Goal: Information Seeking & Learning: Learn about a topic

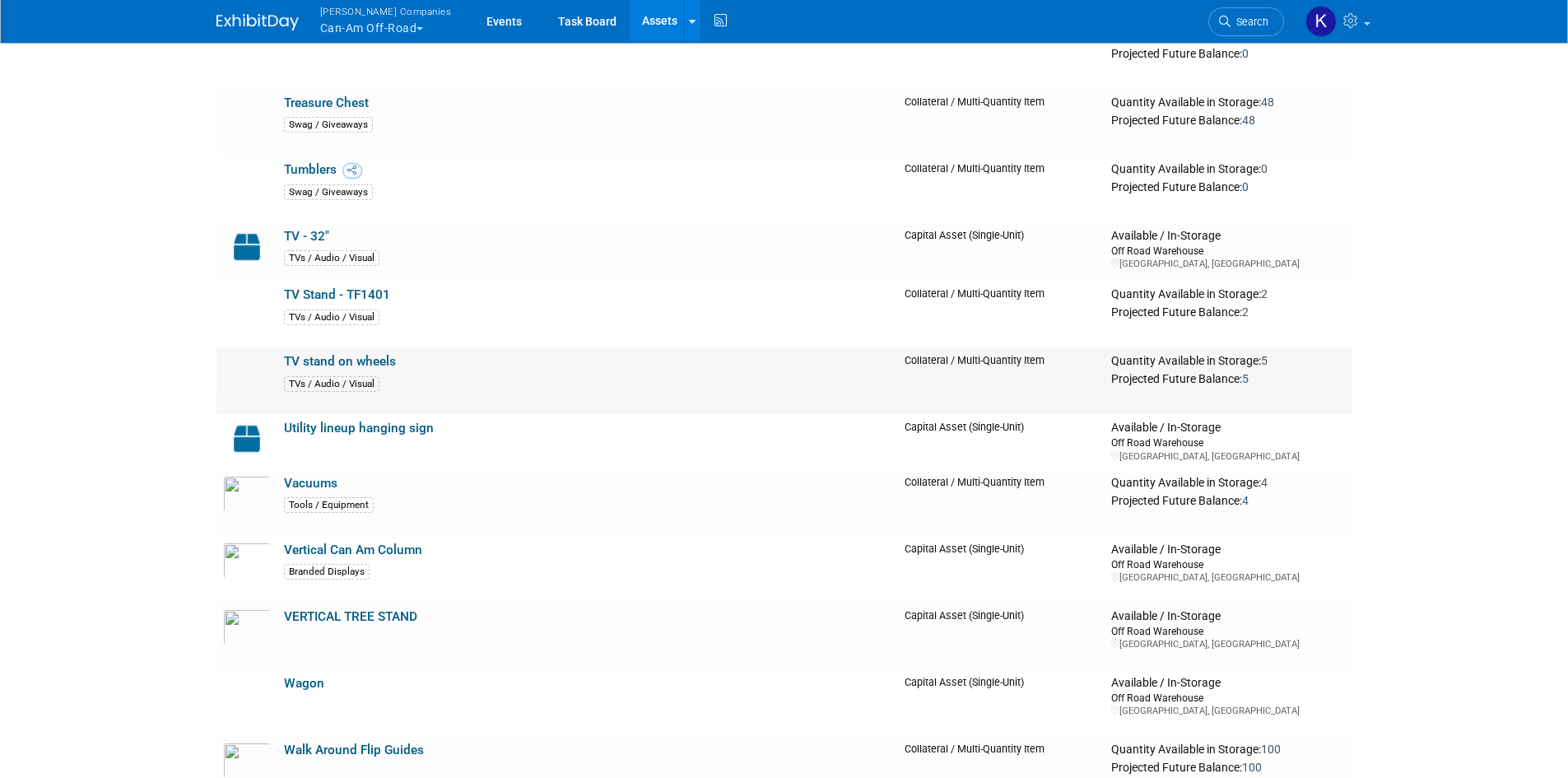
scroll to position [16553, 0]
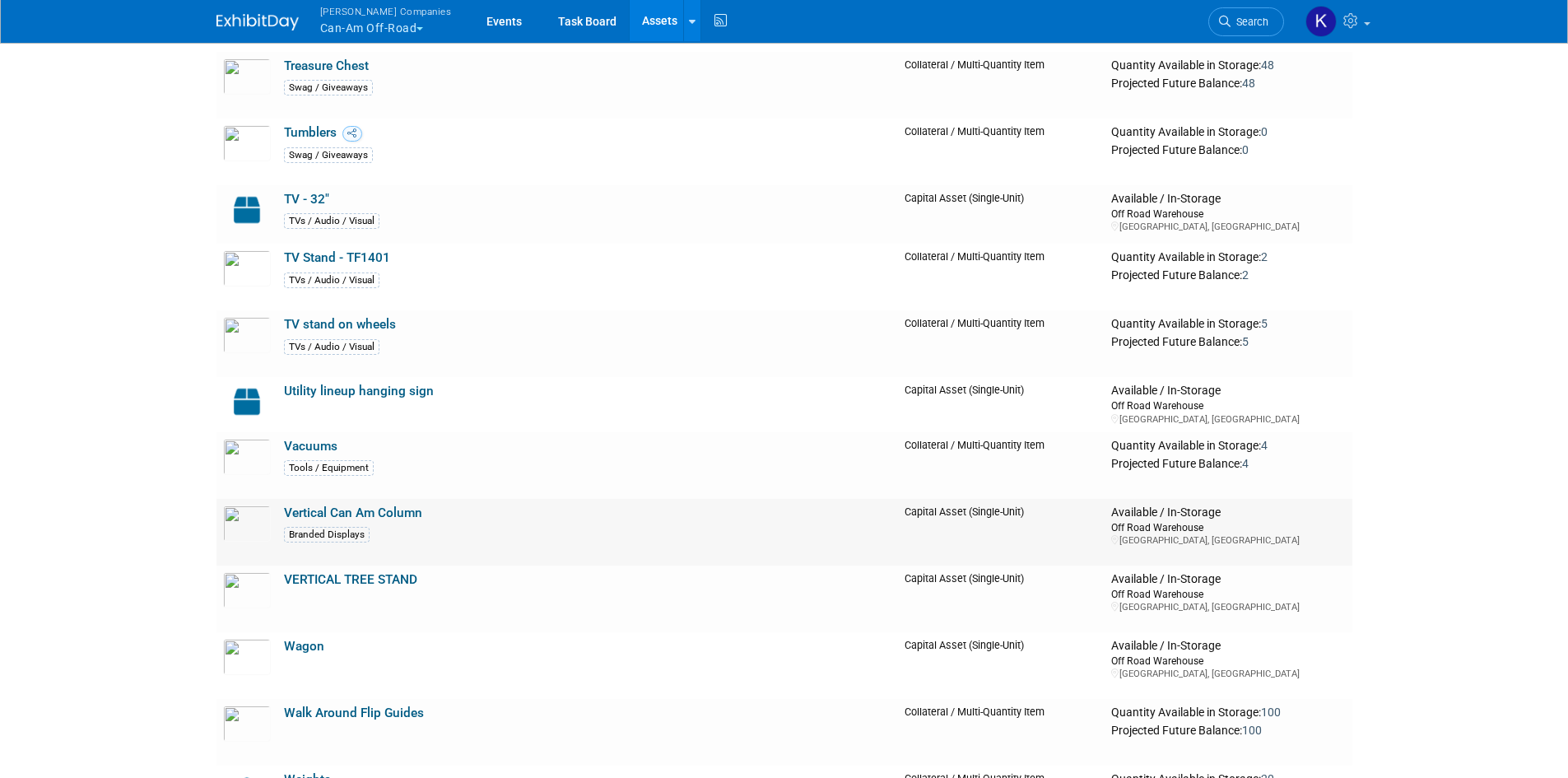
click at [405, 517] on link "Vertical Can Am Column" at bounding box center [352, 513] width 138 height 15
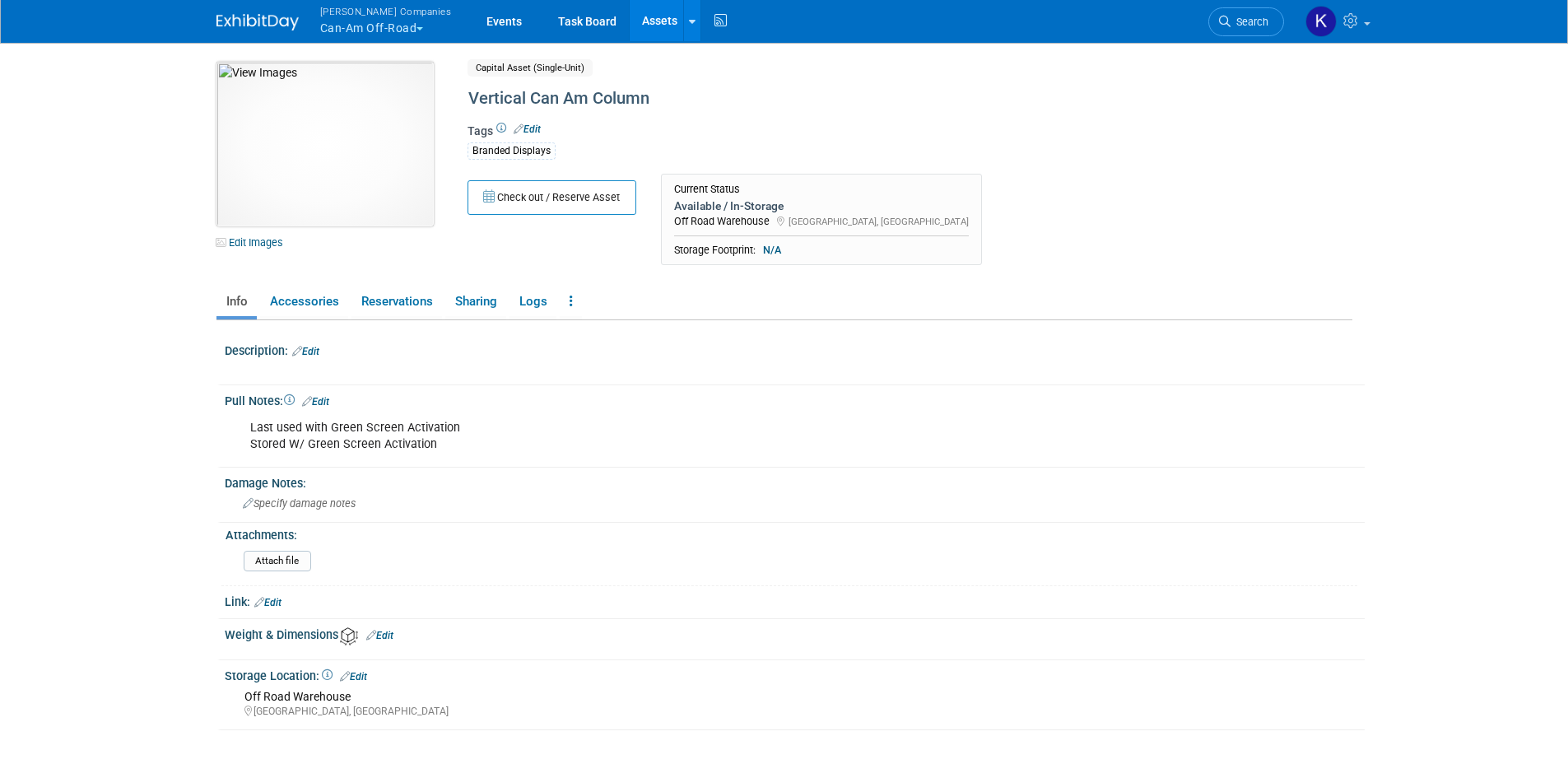
click at [322, 142] on img at bounding box center [324, 144] width 217 height 165
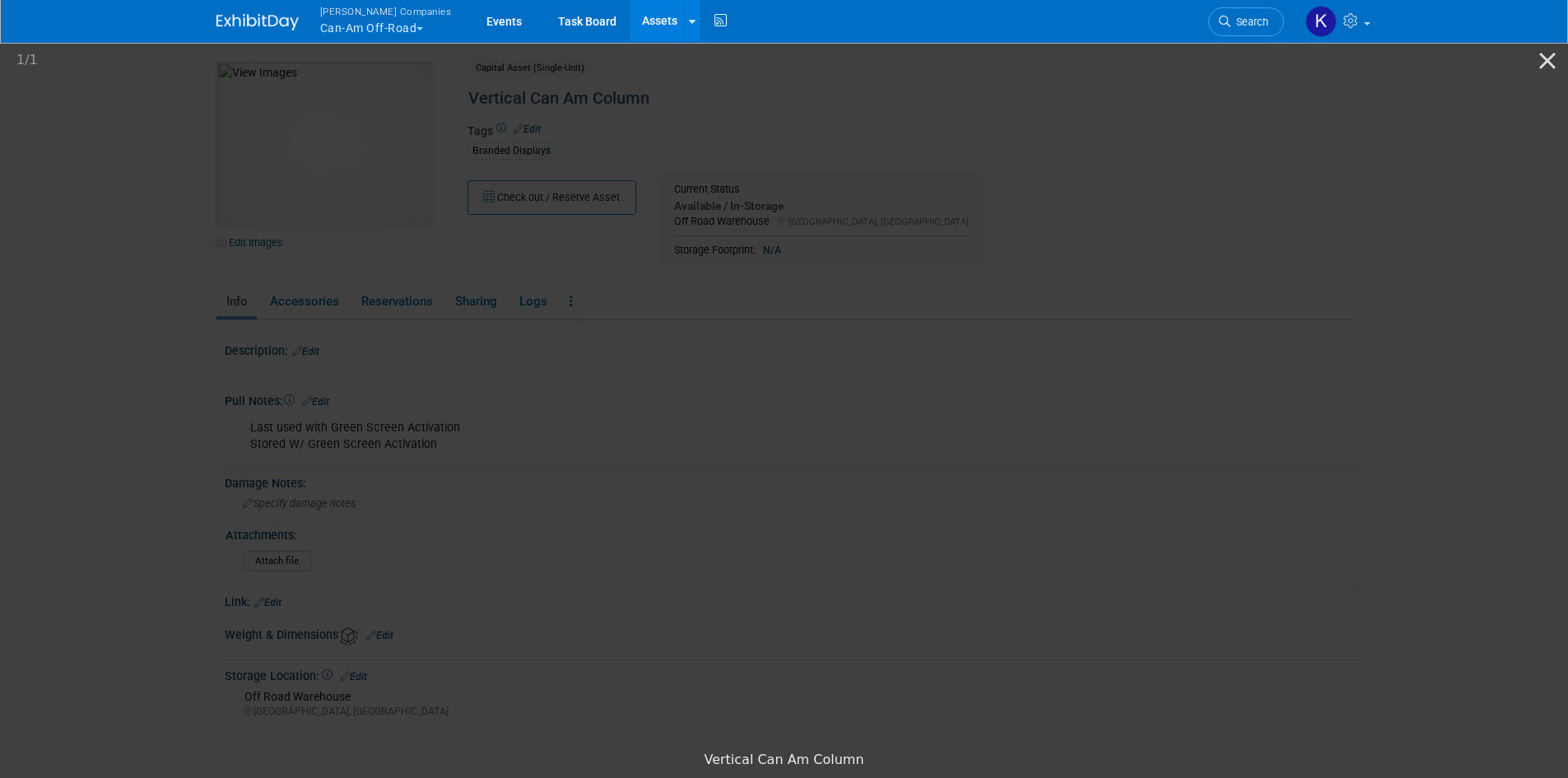
click at [156, 188] on picture at bounding box center [784, 391] width 1568 height 705
click at [1551, 65] on button "Close gallery" at bounding box center [1546, 60] width 41 height 39
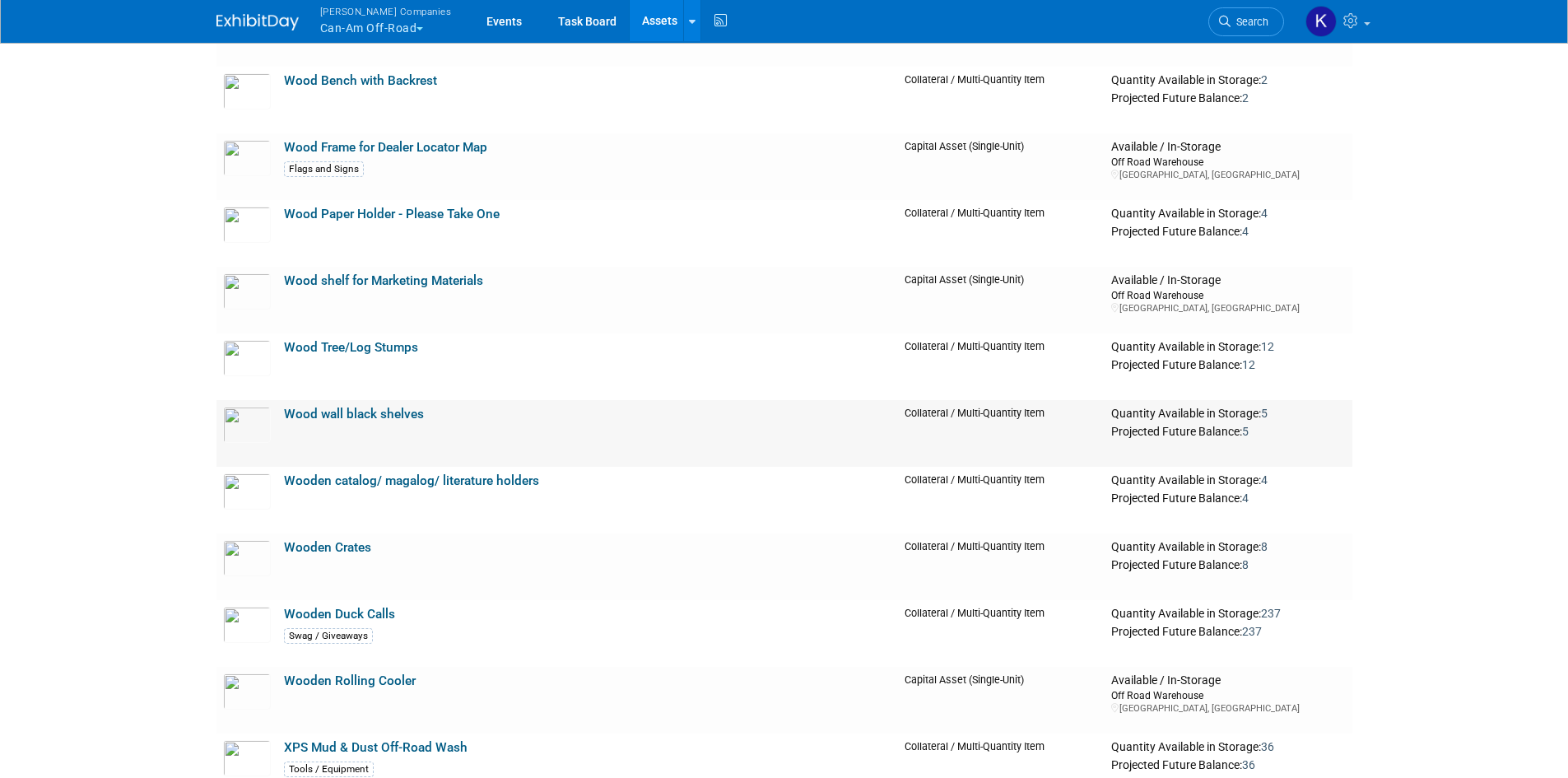
scroll to position [17954, 0]
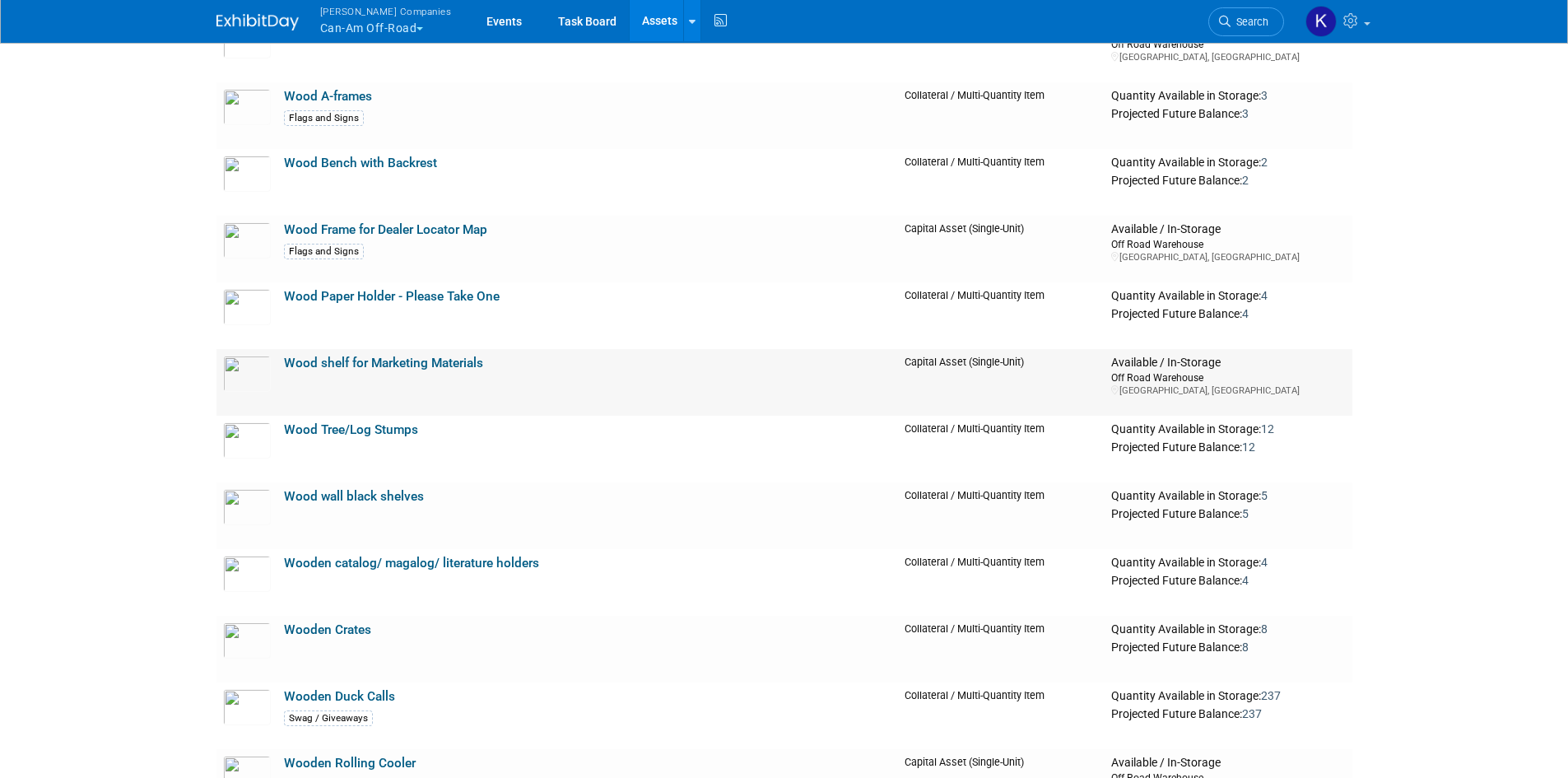
click at [380, 370] on link "Wood shelf for Marketing Materials" at bounding box center [383, 363] width 199 height 15
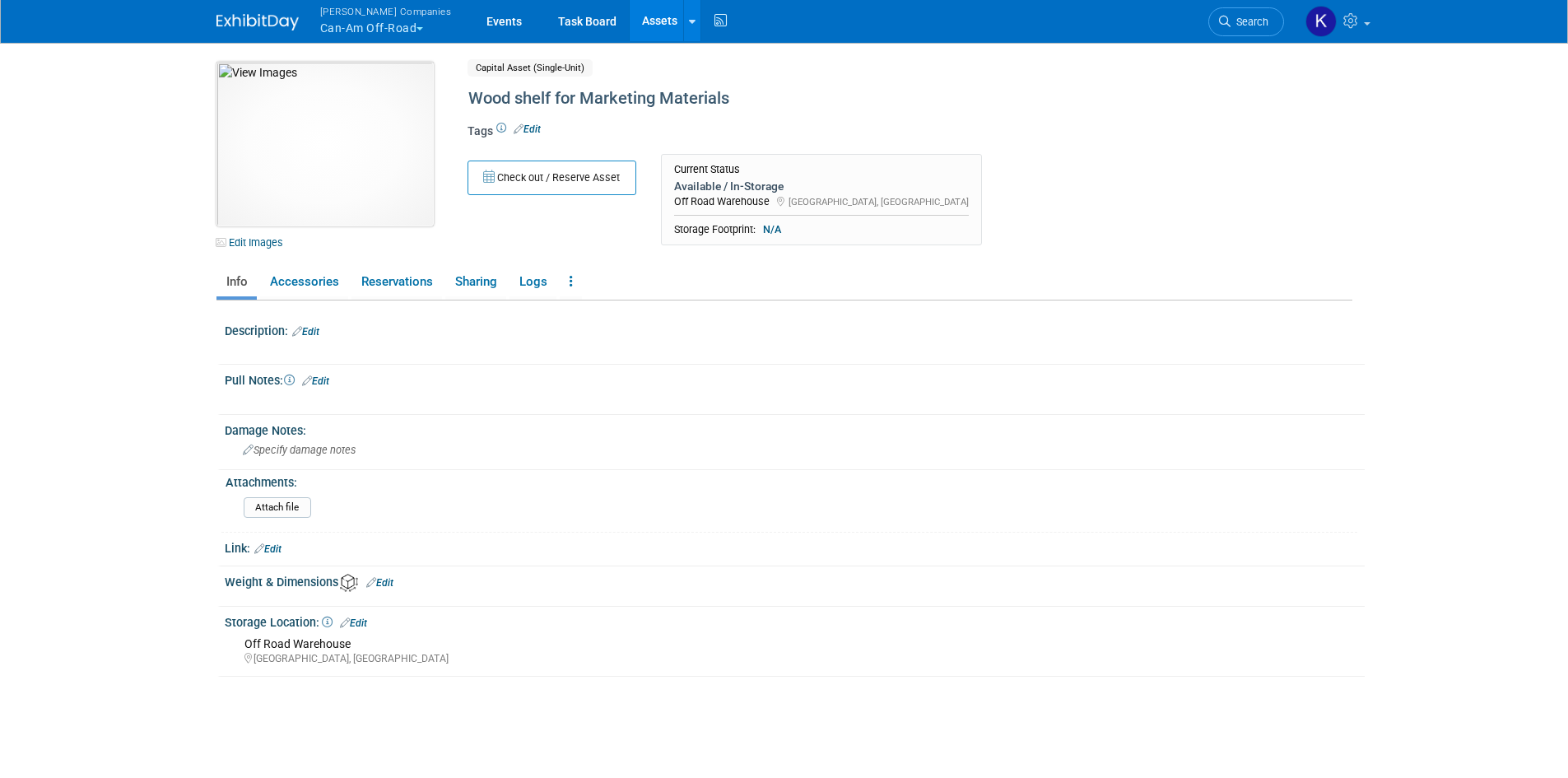
click at [377, 141] on img at bounding box center [324, 144] width 217 height 165
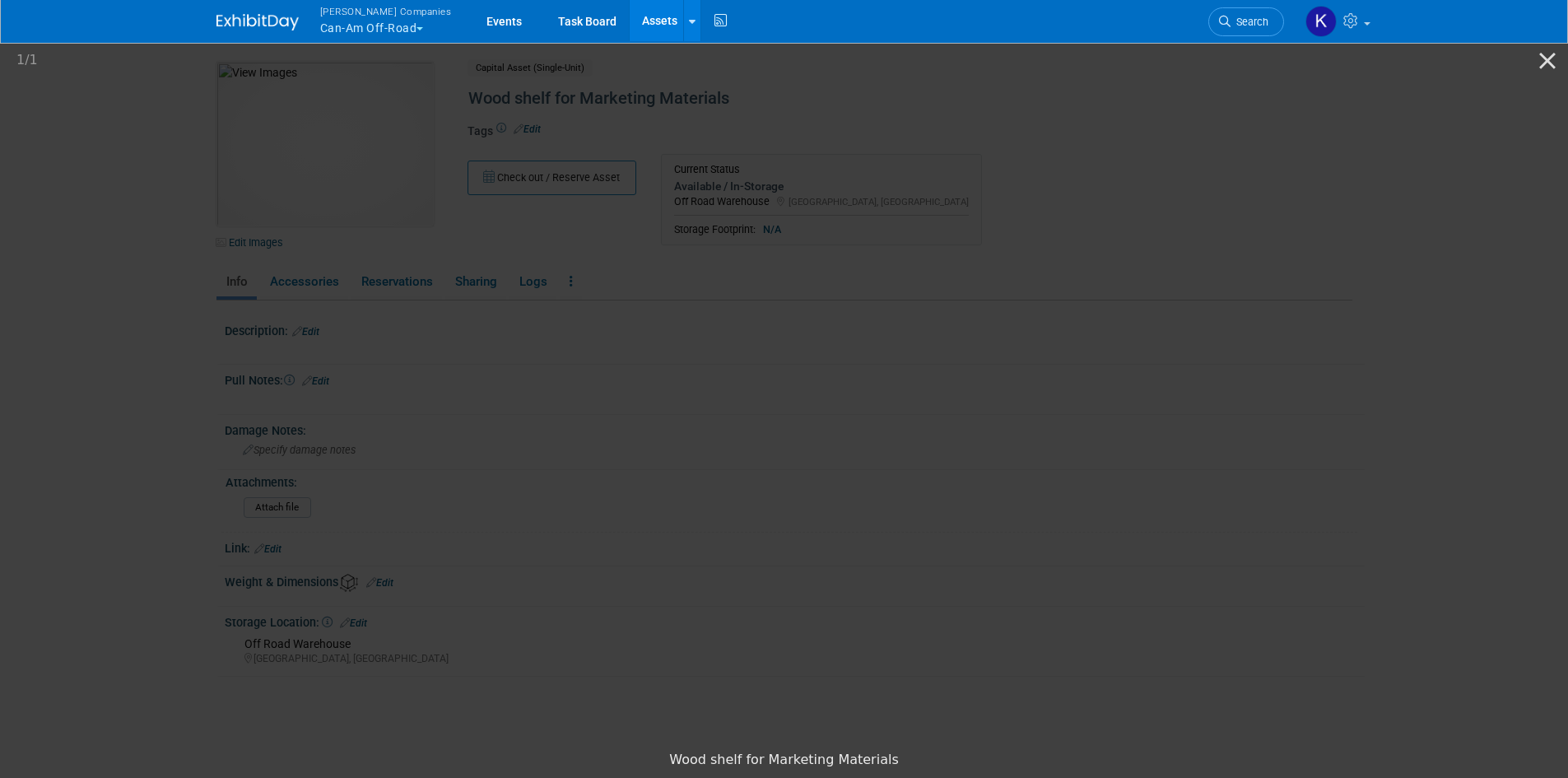
click at [1186, 430] on picture at bounding box center [784, 391] width 1568 height 705
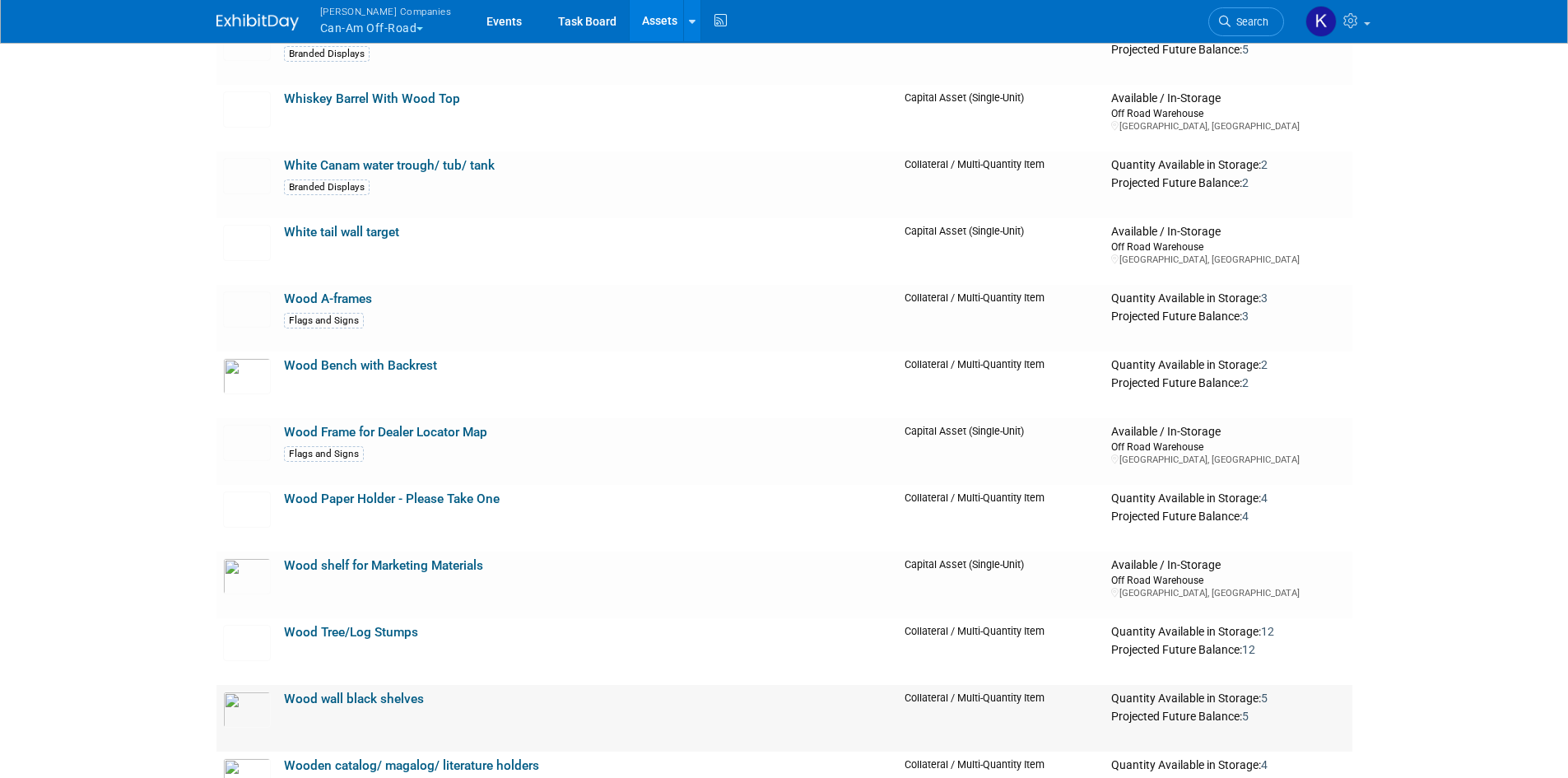
scroll to position [17501, 0]
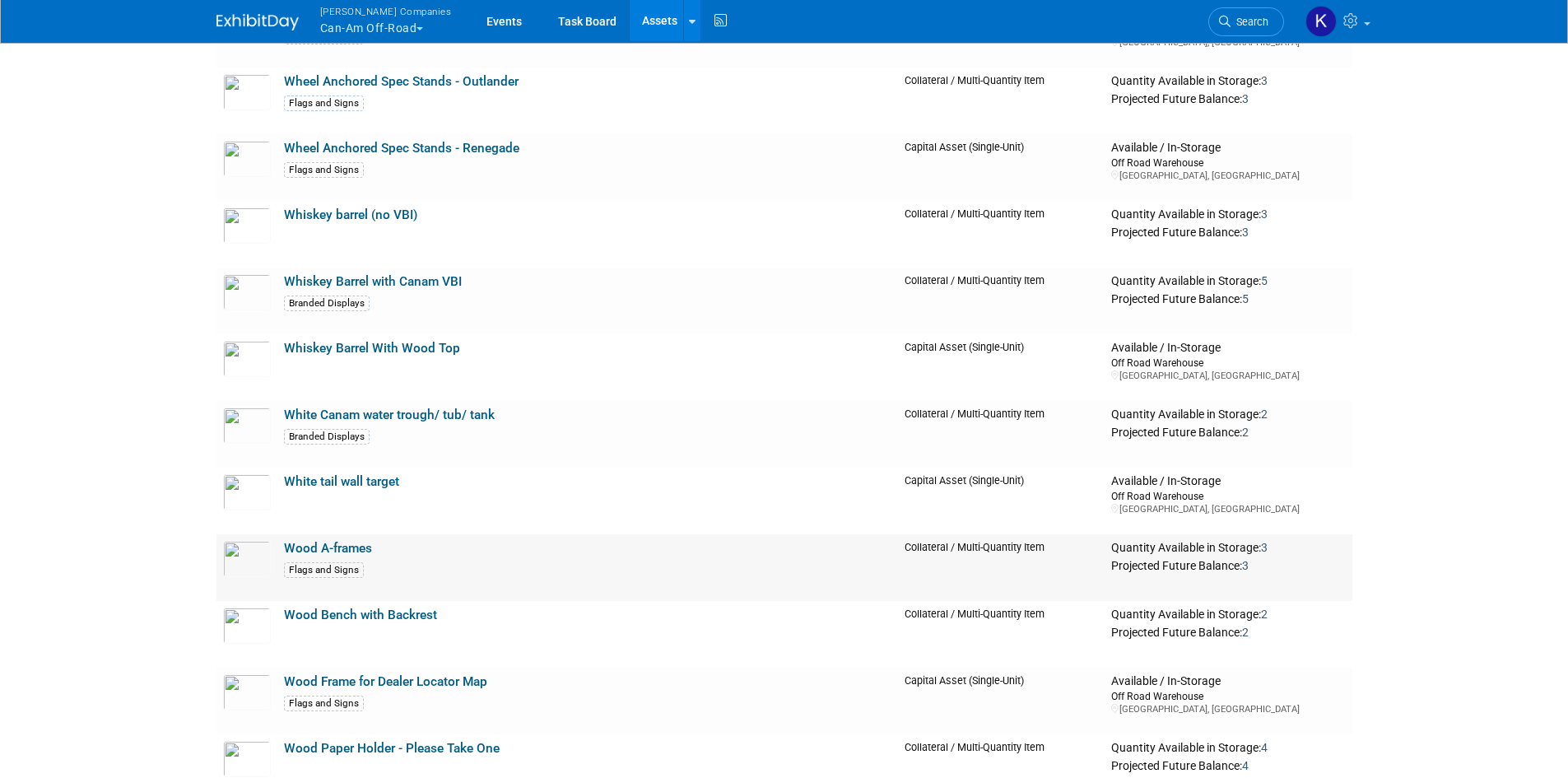
click at [356, 550] on link "Wood A-frames" at bounding box center [327, 548] width 88 height 15
click at [365, 344] on link "Whiskey Barrel With Wood Top" at bounding box center [372, 348] width 177 height 15
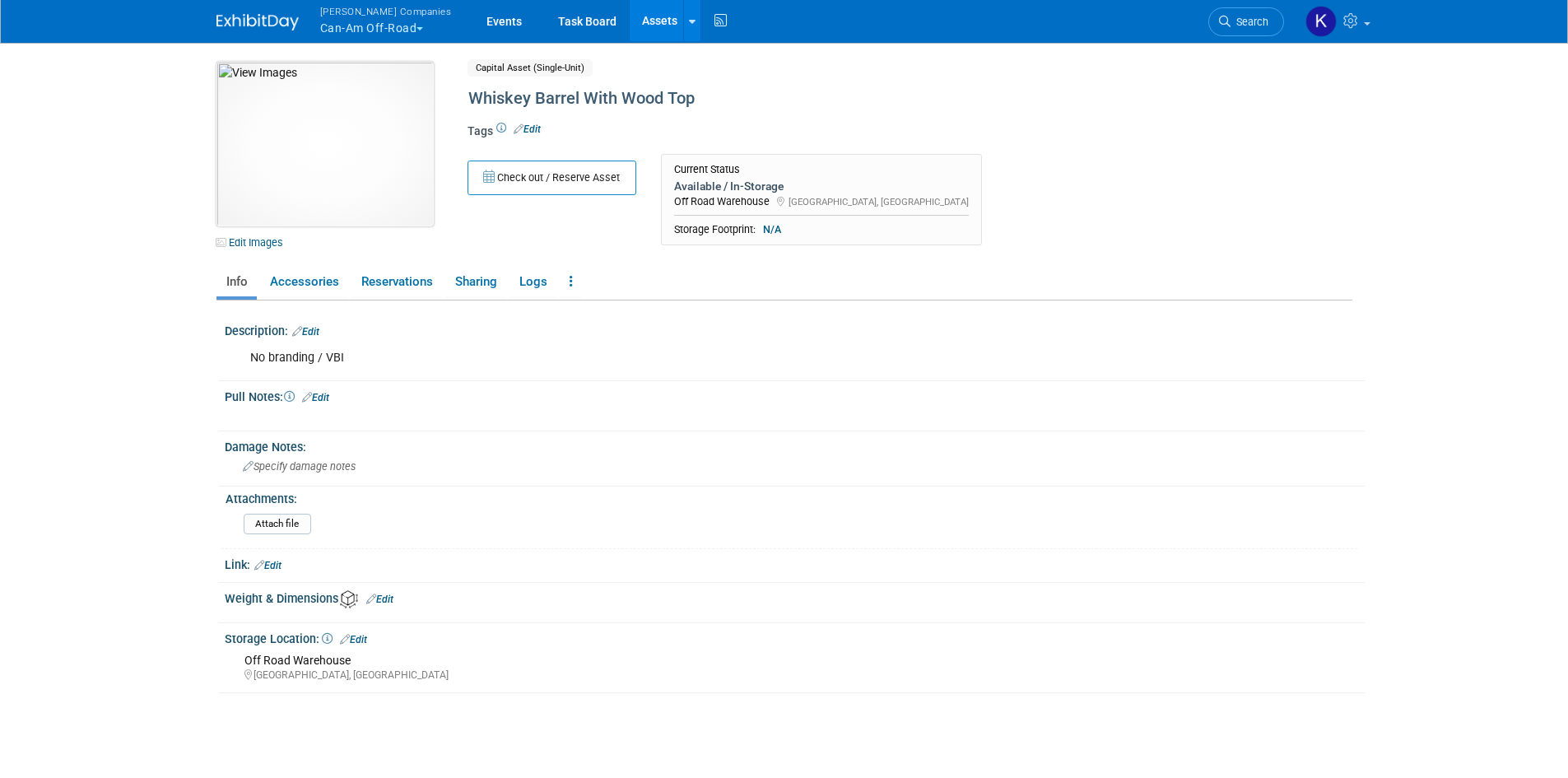
click at [332, 139] on img at bounding box center [324, 144] width 217 height 165
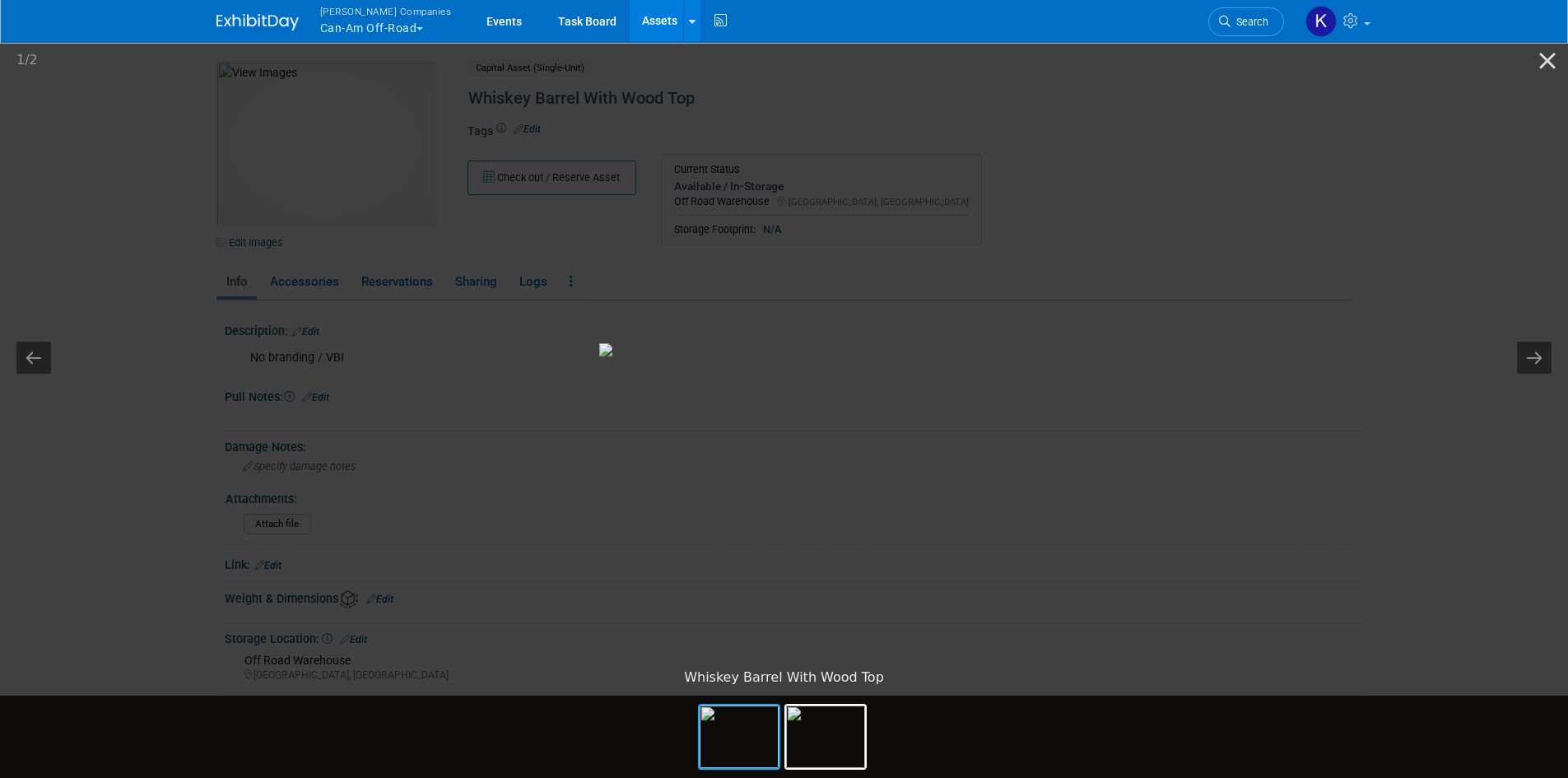
drag, startPoint x: 1430, startPoint y: 287, endPoint x: 1323, endPoint y: 215, distance: 129.0
click at [1429, 287] on picture at bounding box center [784, 349] width 1568 height 622
click at [1540, 61] on button "Close gallery" at bounding box center [1546, 60] width 41 height 39
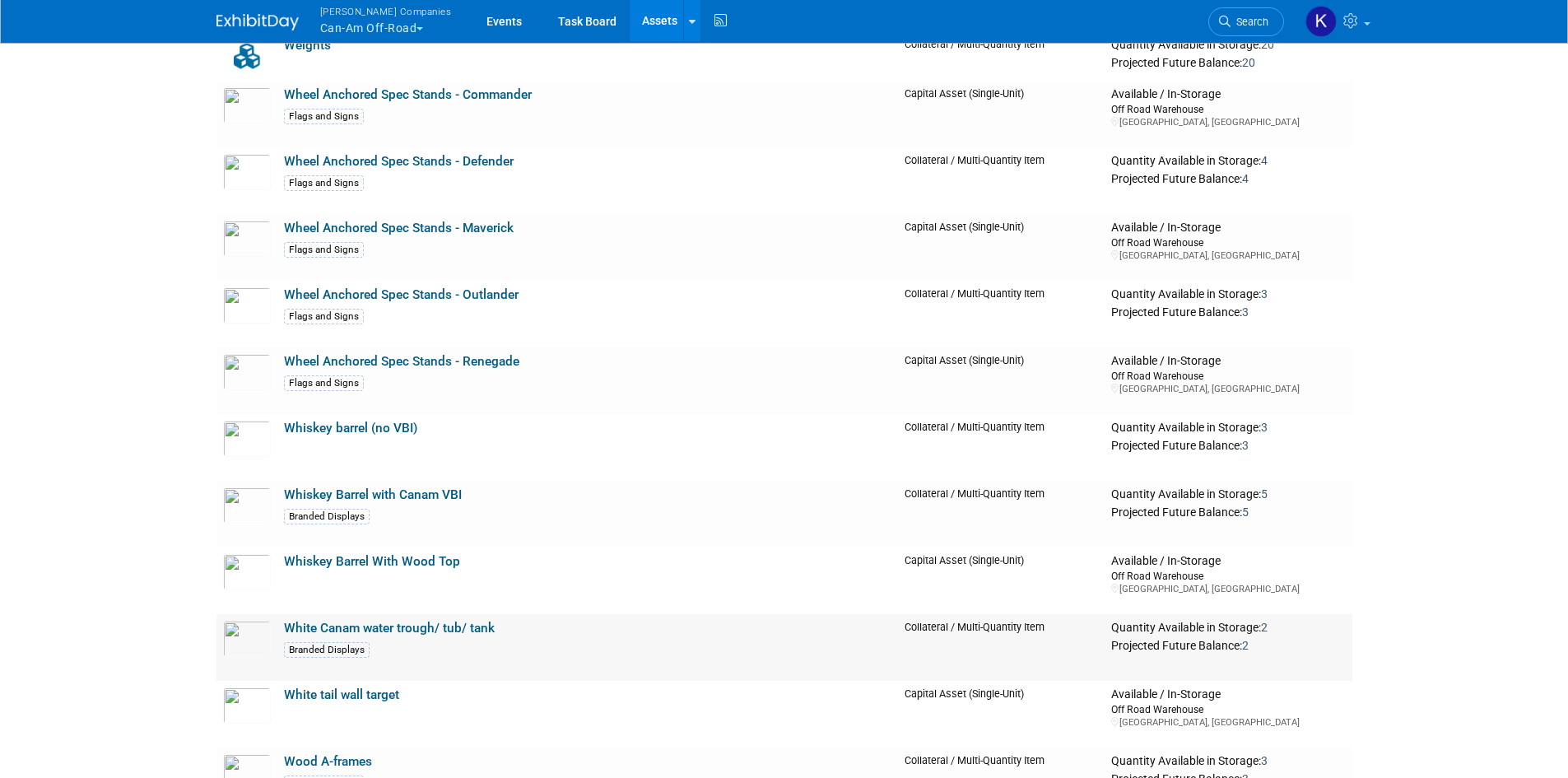
scroll to position [17254, 0]
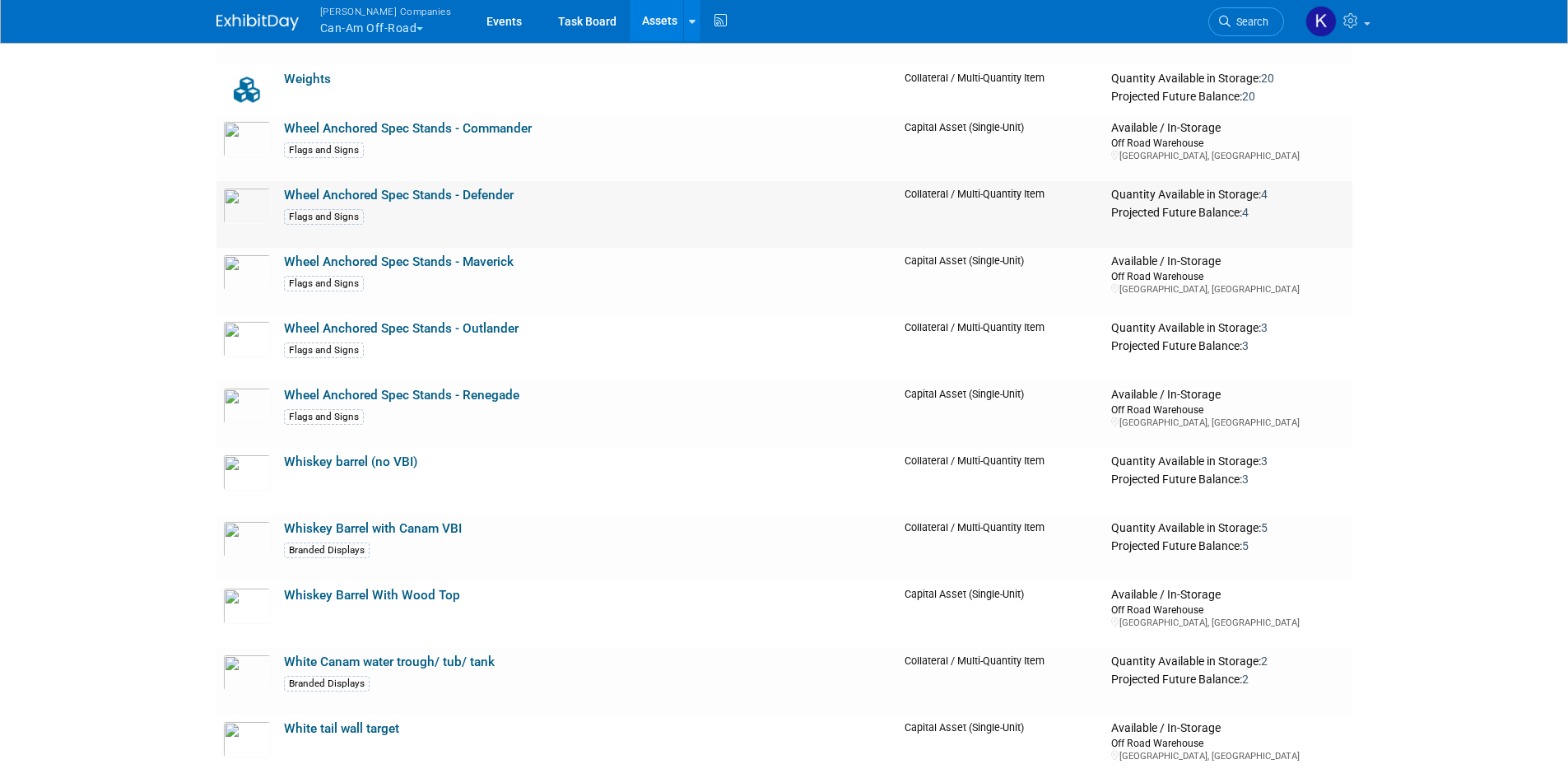
click at [444, 197] on link "Wheel Anchored Spec Stands - Defender" at bounding box center [399, 194] width 230 height 15
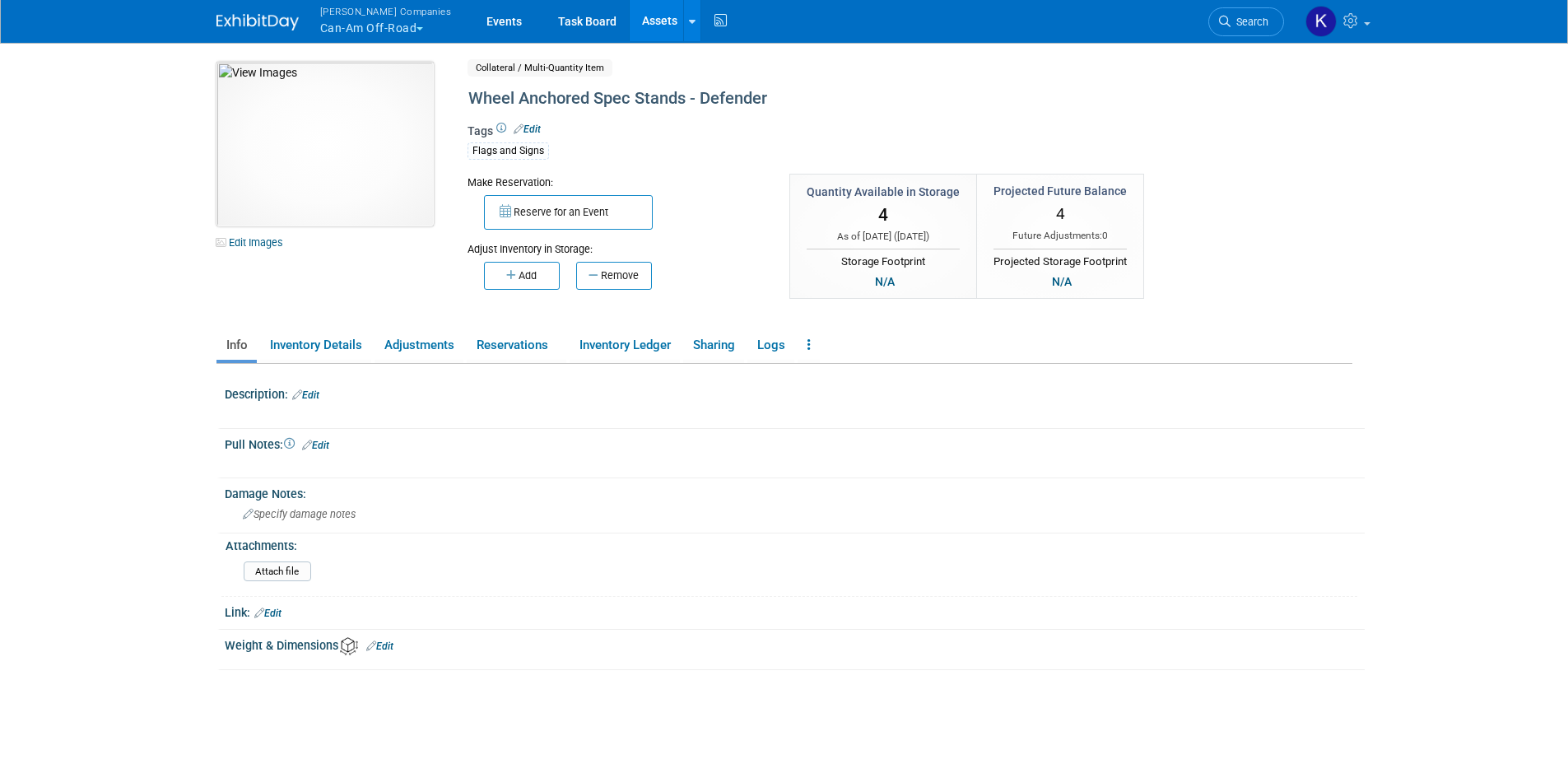
click at [424, 130] on img at bounding box center [324, 144] width 217 height 165
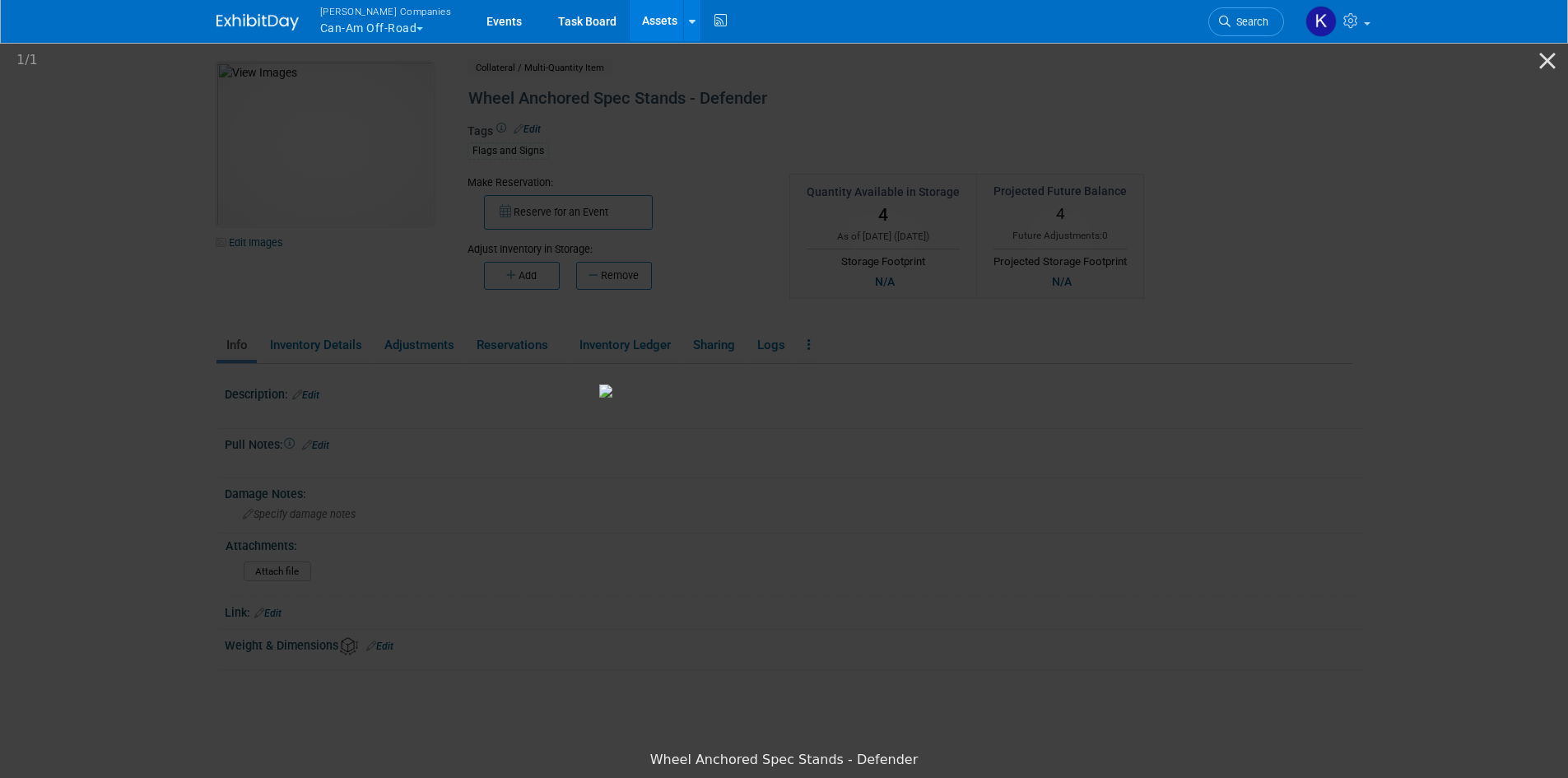
click at [134, 129] on picture at bounding box center [784, 391] width 1568 height 705
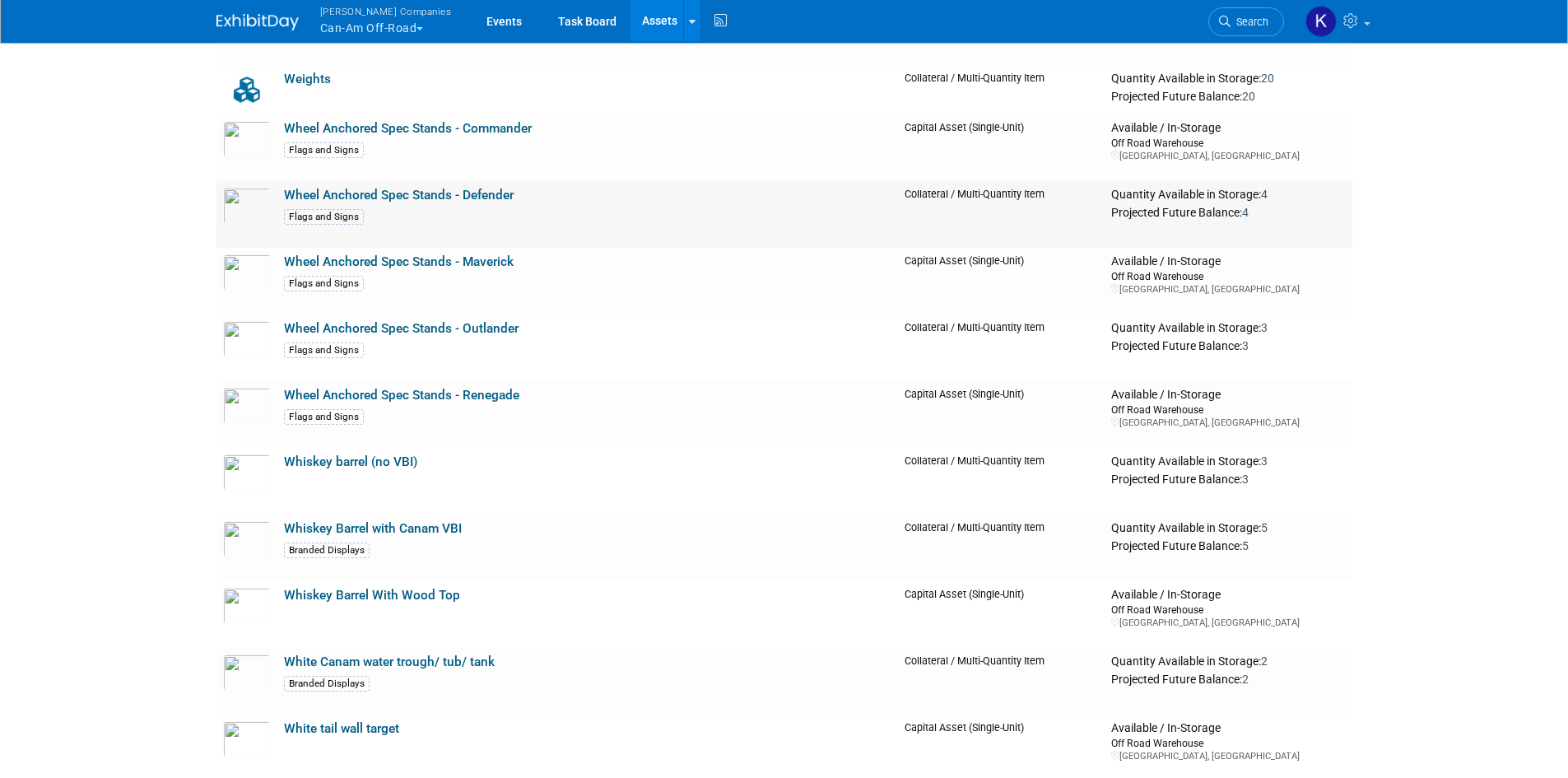
scroll to position [17254, 0]
click at [471, 329] on link "Wheel Anchored Spec Stands - Outlander" at bounding box center [401, 328] width 235 height 15
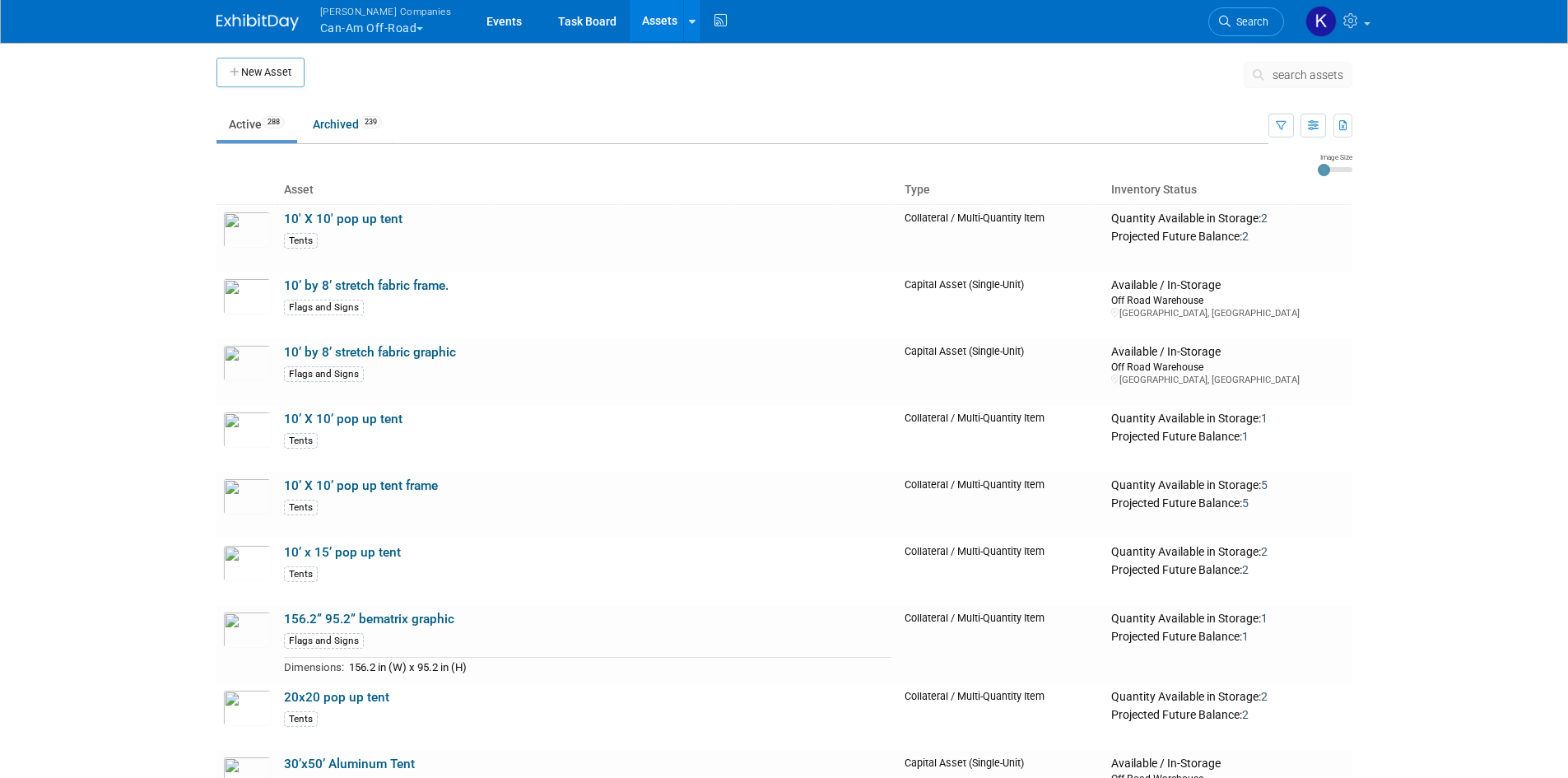
click at [1298, 75] on span "search assets" at bounding box center [1307, 74] width 70 height 13
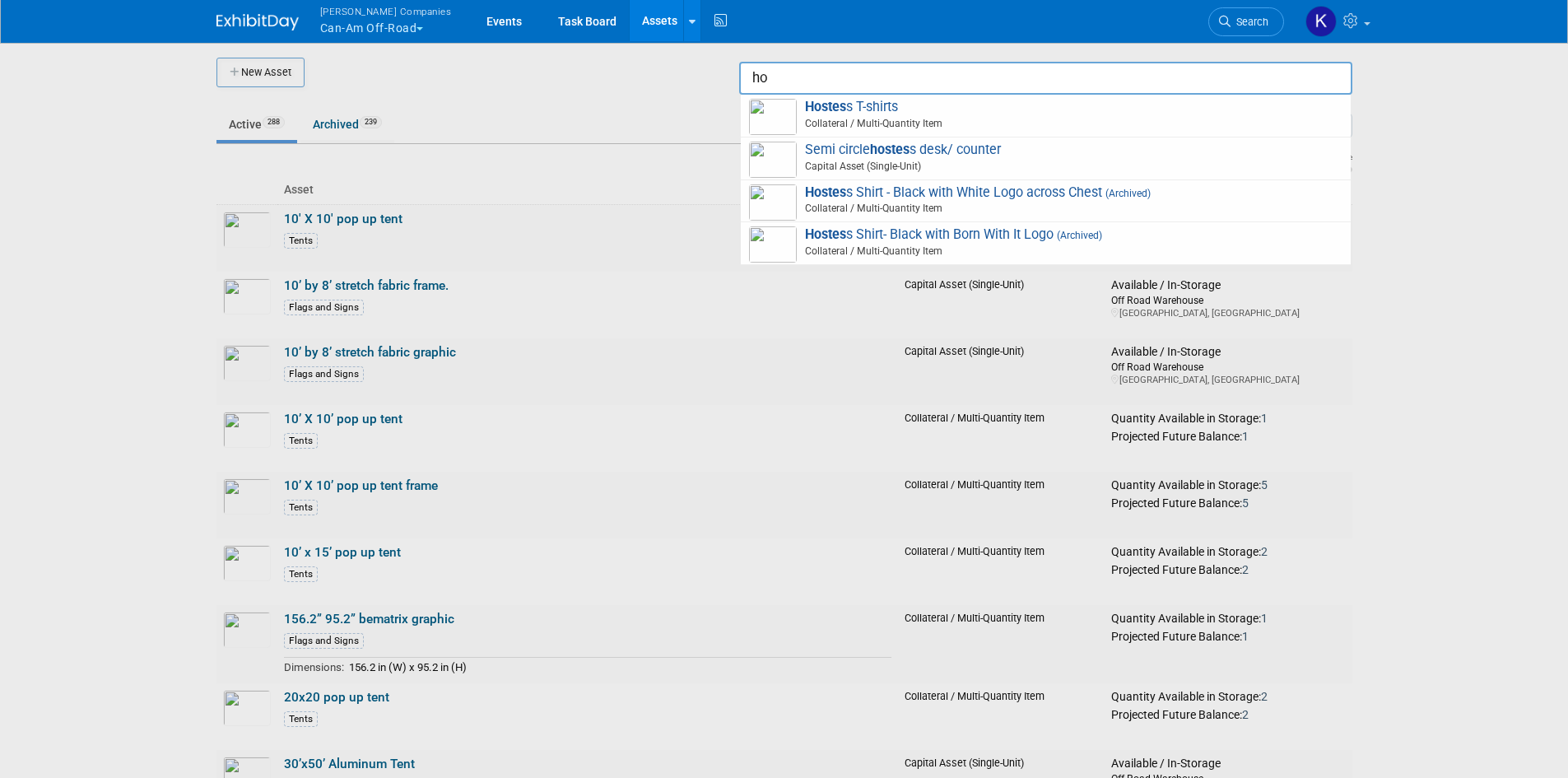
type input "h"
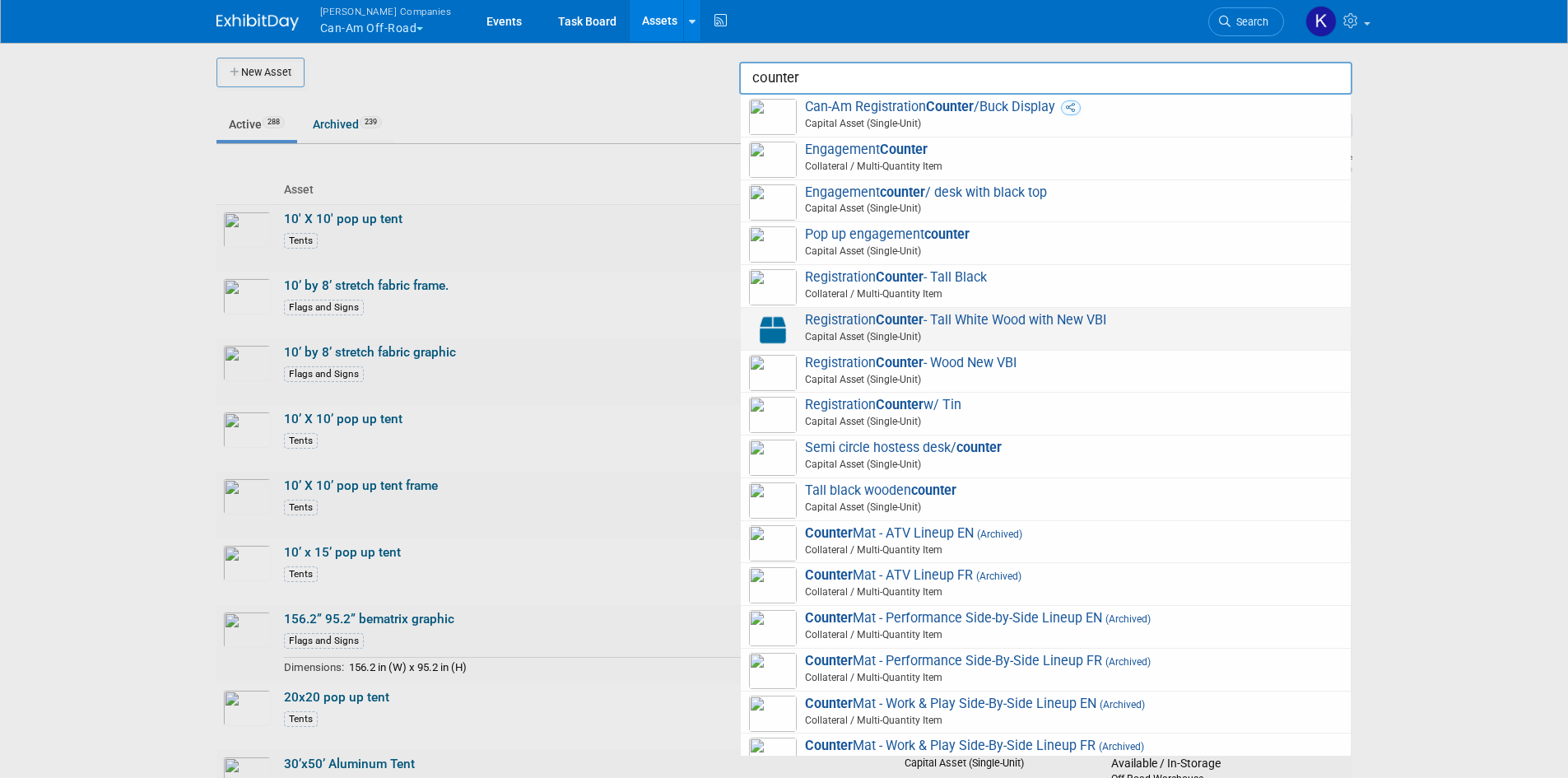
click at [1026, 322] on span "Registration Counter - Tall White Wood with New VBI Capital Asset (Single-Unit)" at bounding box center [1045, 329] width 593 height 34
type input "Registration Counter - Tall White Wood with New VBI"
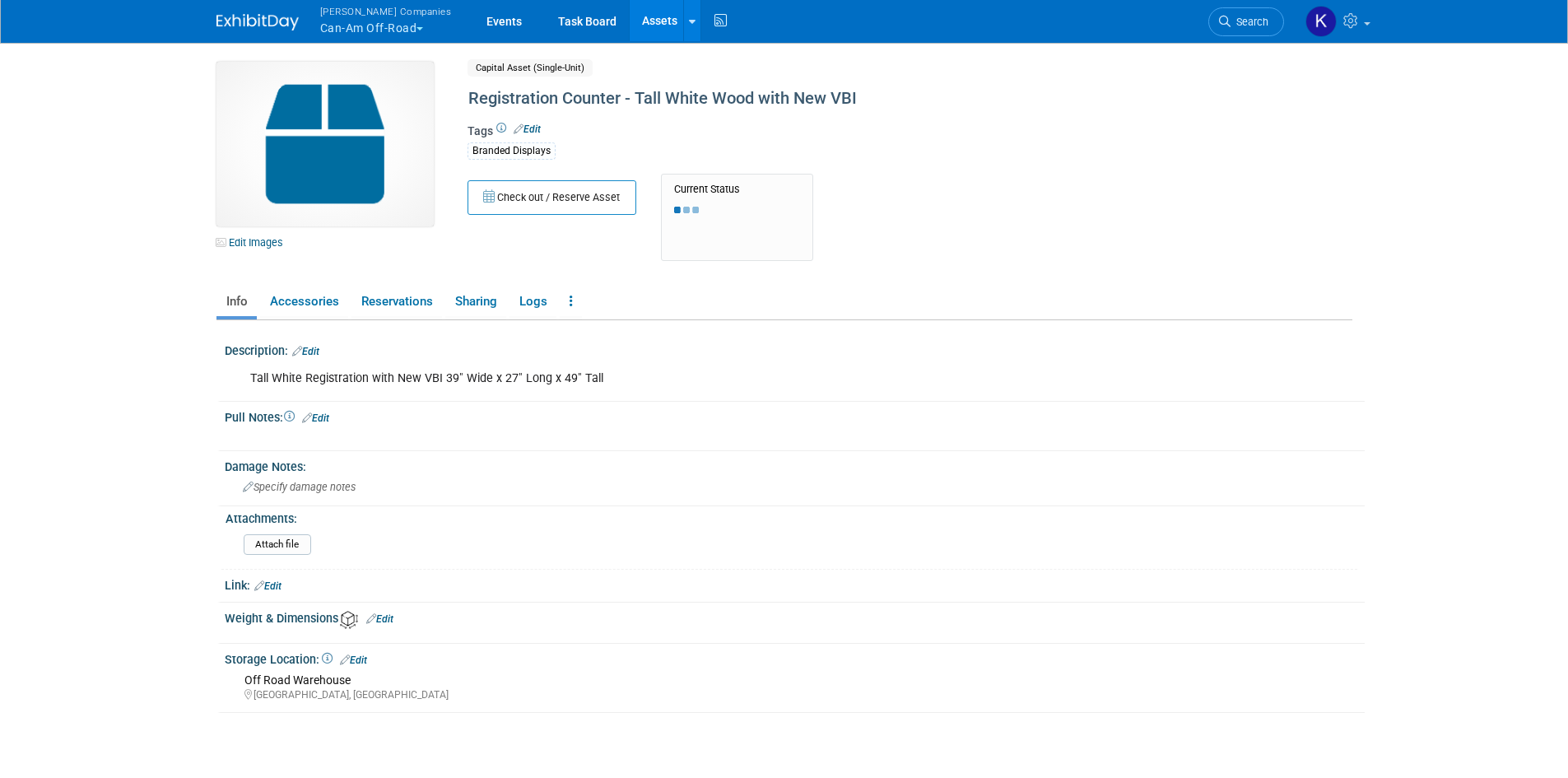
click at [360, 142] on img at bounding box center [324, 144] width 217 height 165
